Goal: Transaction & Acquisition: Purchase product/service

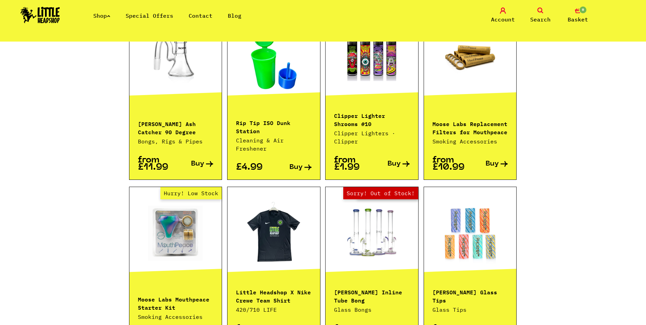
scroll to position [647, 0]
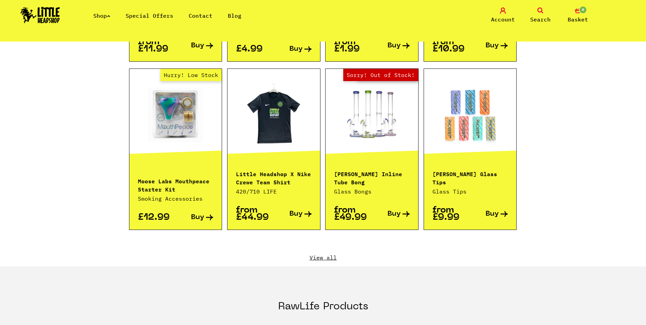
click at [327, 254] on link "View all" at bounding box center [323, 257] width 388 height 7
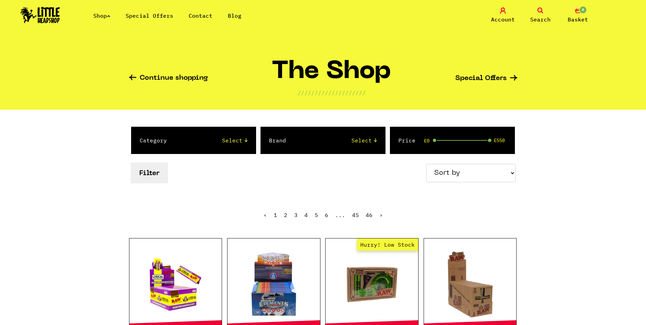
select select "newest"
click at [427, 164] on select "Sort by Price - Low to High Price - High to Low Newest Products" at bounding box center [470, 173] width 89 height 18
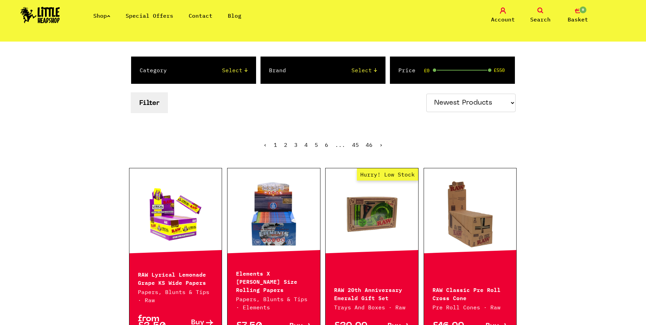
scroll to position [68, 0]
